Goal: Find specific page/section: Find specific page/section

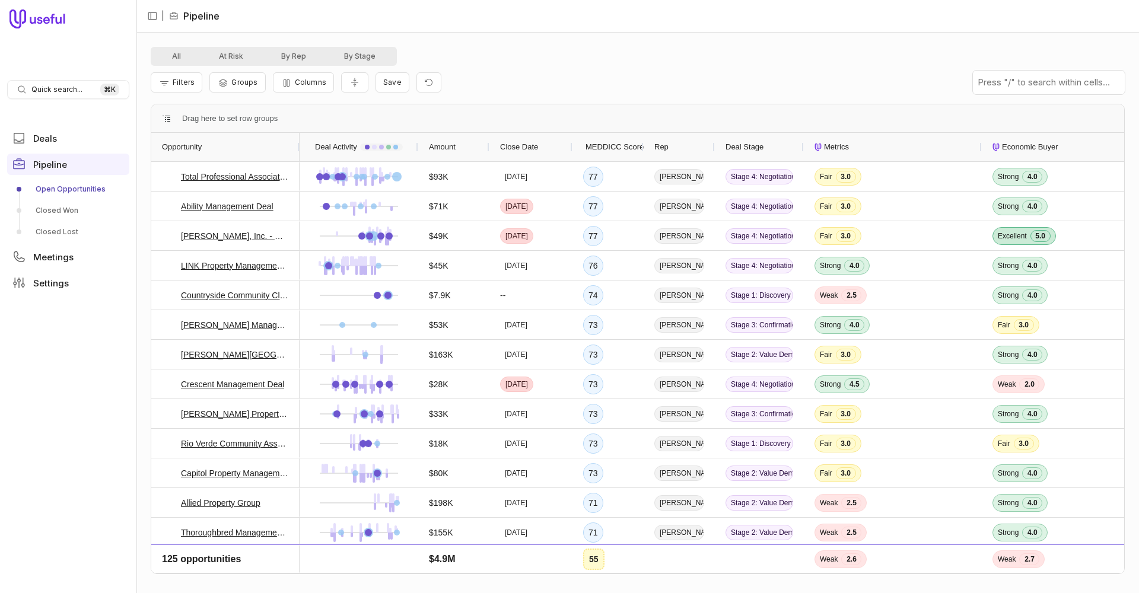
click at [599, 147] on span "MEDDICC Score" at bounding box center [615, 147] width 58 height 14
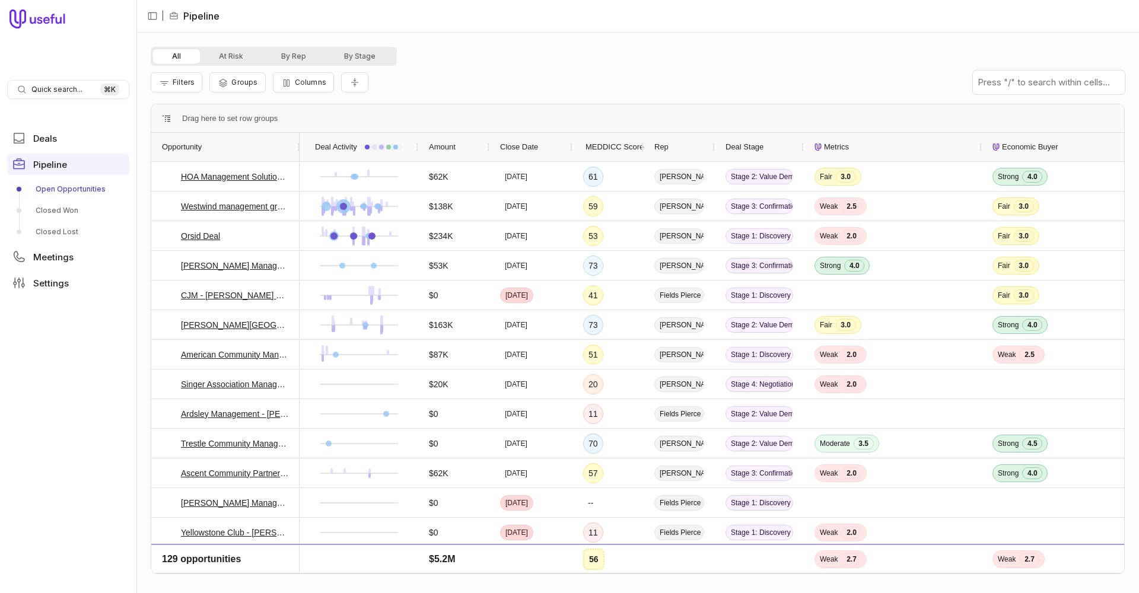
click at [599, 147] on span "MEDDICC Score" at bounding box center [615, 147] width 58 height 14
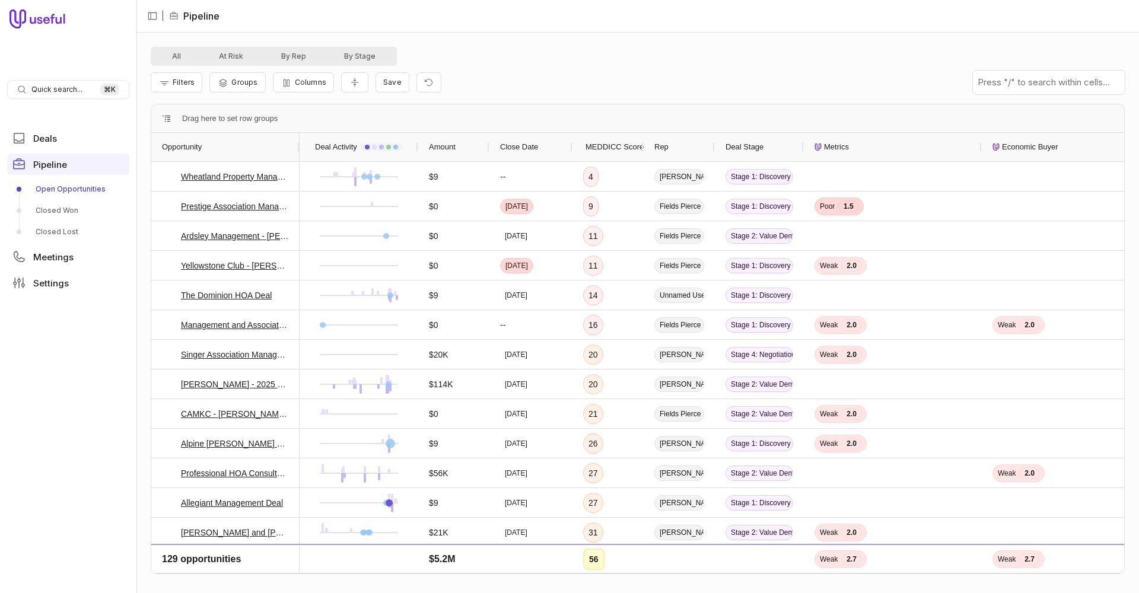
click at [599, 147] on span "MEDDICC Score" at bounding box center [615, 147] width 58 height 14
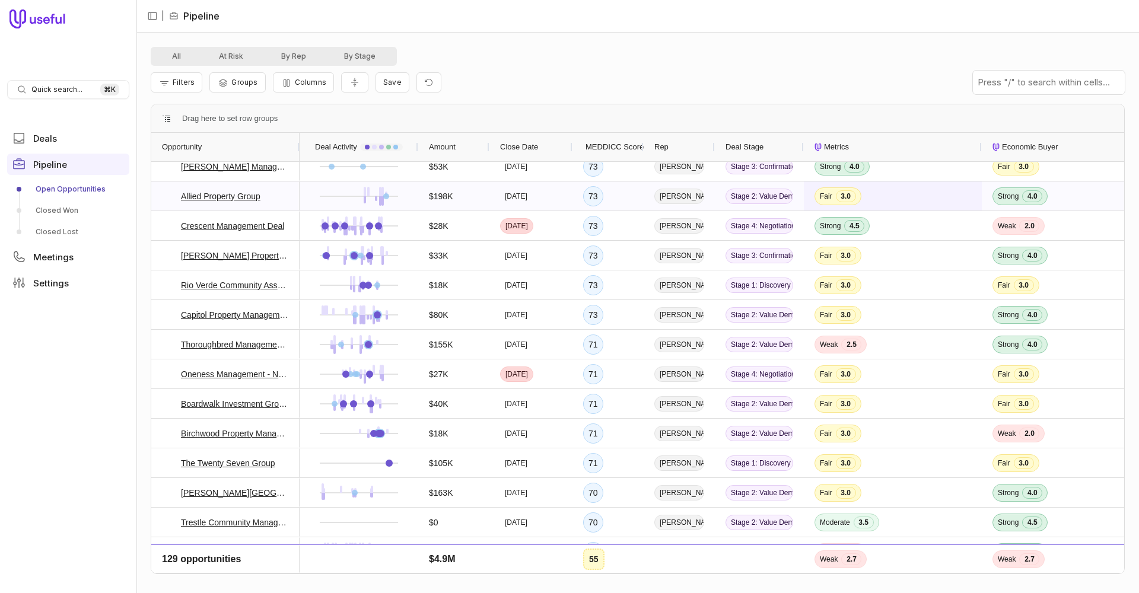
scroll to position [129, 0]
